Goal: Information Seeking & Learning: Learn about a topic

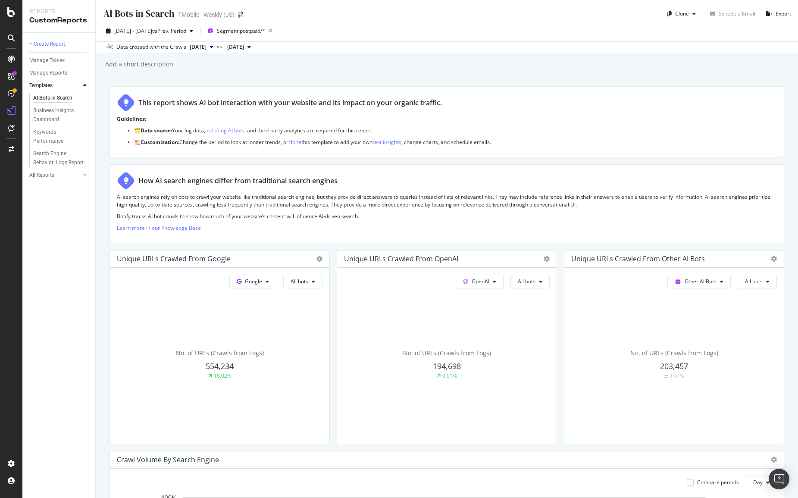
click at [225, 74] on div "AI Bots in Search AI Bots in Search TMobile - Weekly (JS) Clone Schedule Email …" at bounding box center [447, 249] width 702 height 498
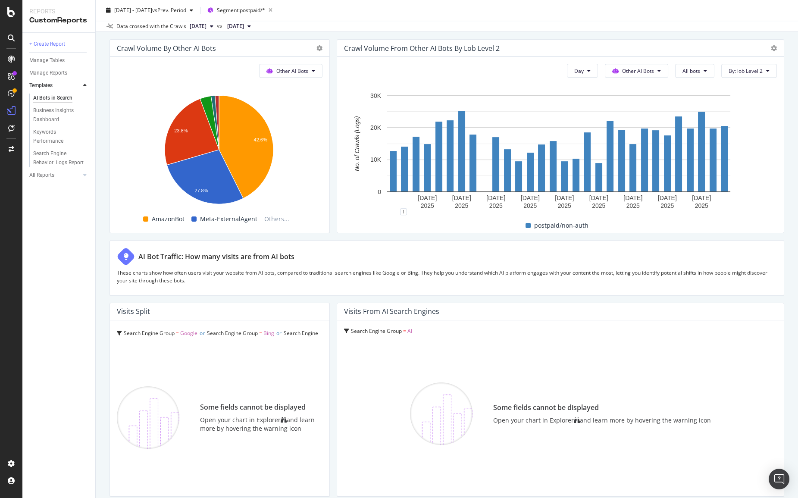
scroll to position [1293, 0]
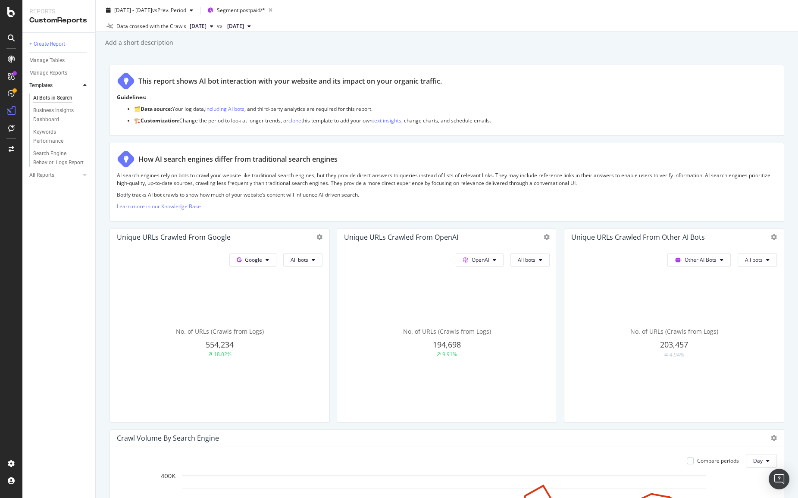
scroll to position [0, 0]
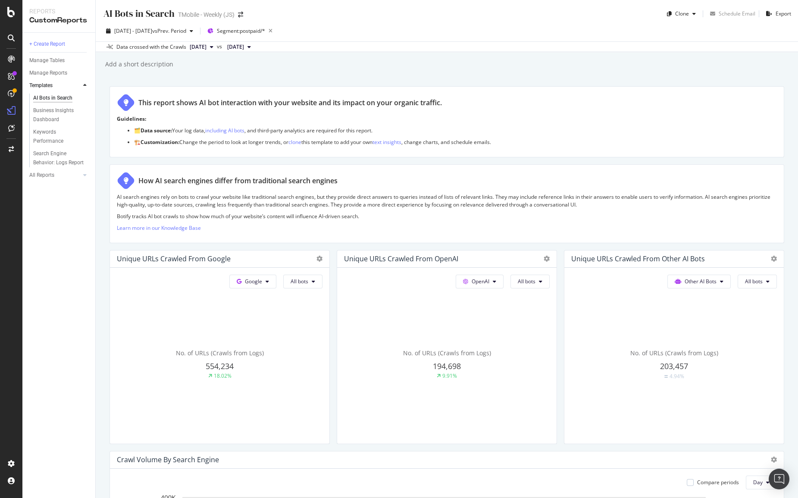
click at [68, 264] on div "+ Create Report Manage Tables Manage Reports Templates AI Bots in Search Busine…" at bounding box center [58, 265] width 73 height 465
click at [59, 292] on div "+ Create Report Manage Tables Manage Reports Templates AI Bots in Search Busine…" at bounding box center [58, 265] width 73 height 465
